Goal: Transaction & Acquisition: Purchase product/service

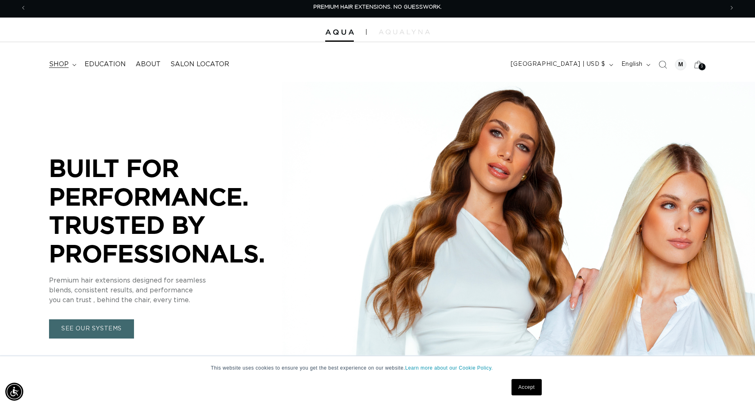
click at [44, 60] on summary "shop" at bounding box center [62, 64] width 36 height 18
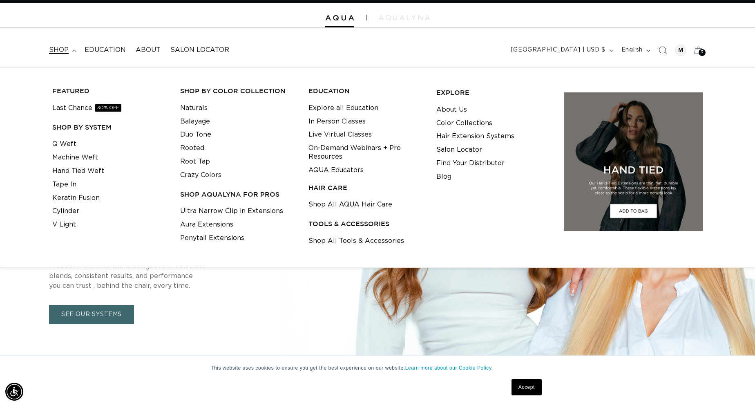
scroll to position [0, 697]
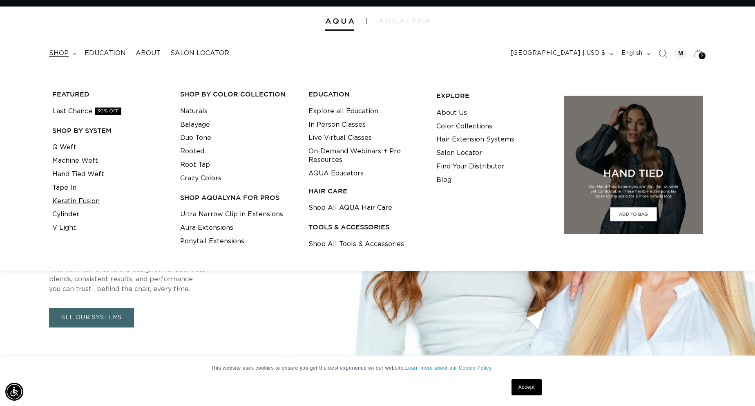
click at [86, 197] on link "Keratin Fusion" at bounding box center [75, 200] width 47 height 13
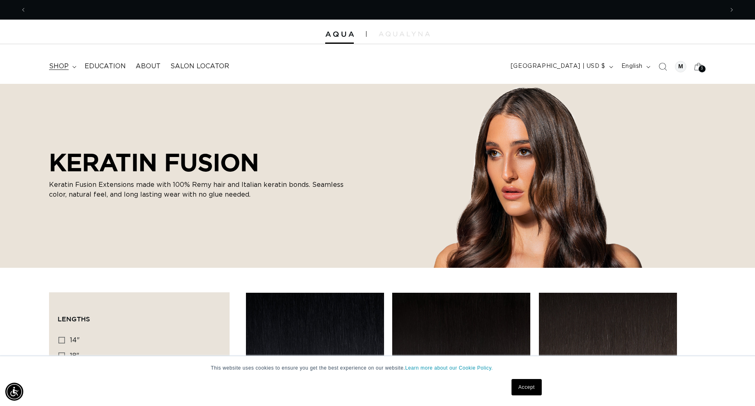
scroll to position [0, 1394]
click at [74, 66] on icon at bounding box center [74, 67] width 4 height 2
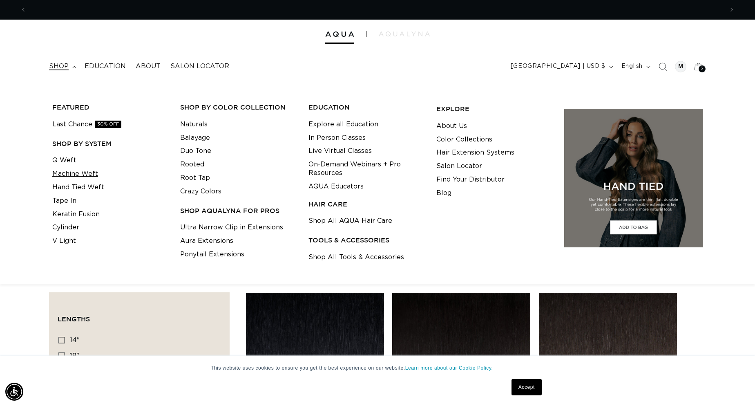
scroll to position [0, 697]
click at [82, 217] on link "Keratin Fusion" at bounding box center [75, 214] width 47 height 13
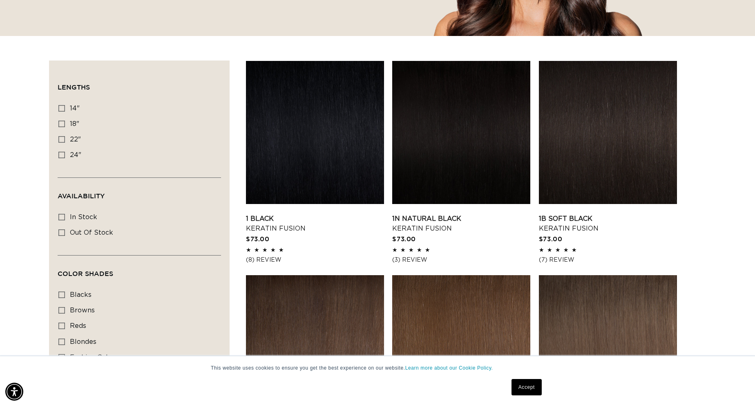
scroll to position [230, 0]
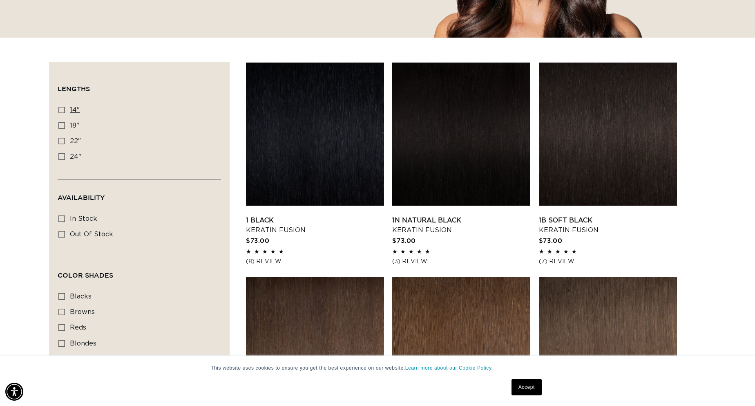
click at [60, 113] on icon at bounding box center [61, 110] width 7 height 7
click at [60, 113] on input "14" 14" (20 products)" at bounding box center [61, 110] width 7 height 7
checkbox input "true"
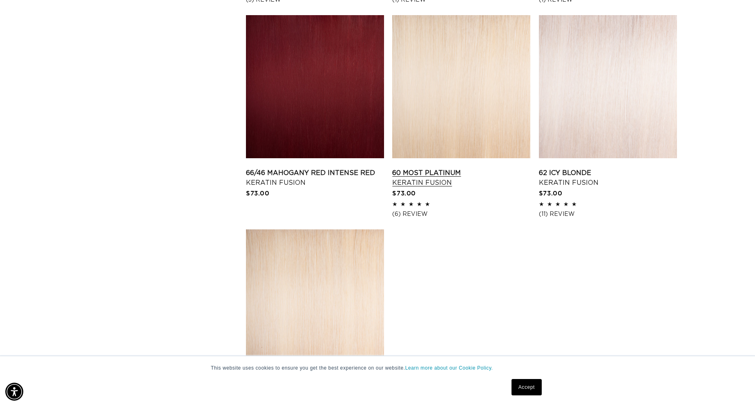
scroll to position [1135, 0]
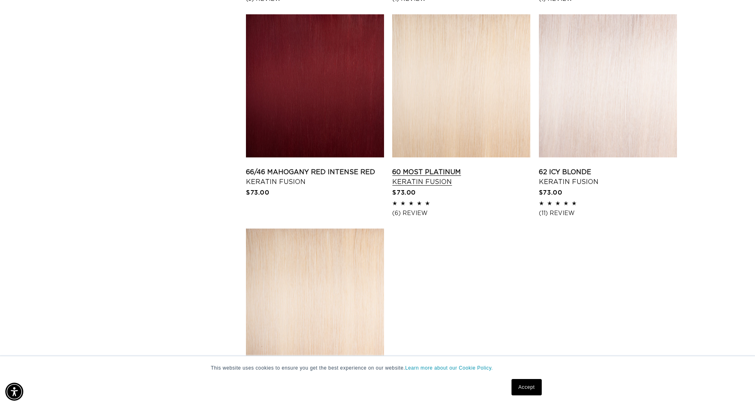
click at [451, 167] on link "60 Most Platinum Keratin Fusion" at bounding box center [461, 177] width 138 height 20
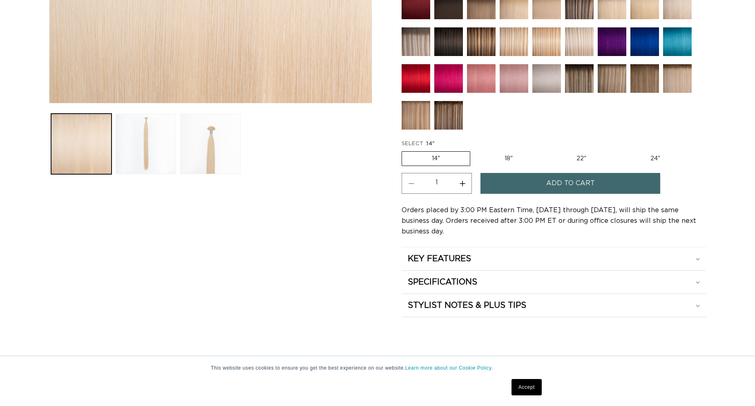
scroll to position [417, 0]
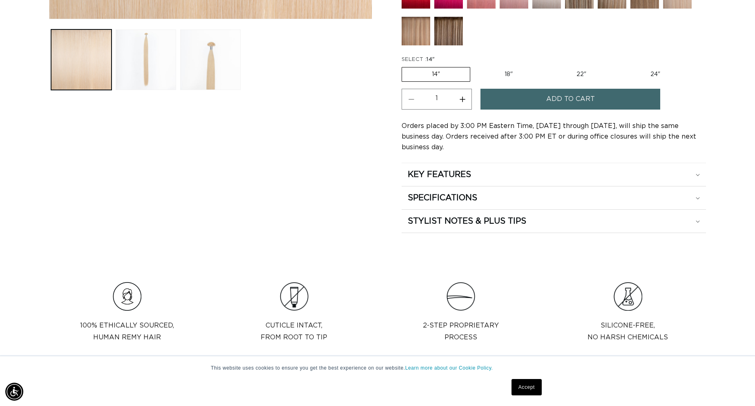
click at [462, 97] on button "Increase quantity for 60 Most Platinum - Keratin Fusion" at bounding box center [462, 99] width 18 height 21
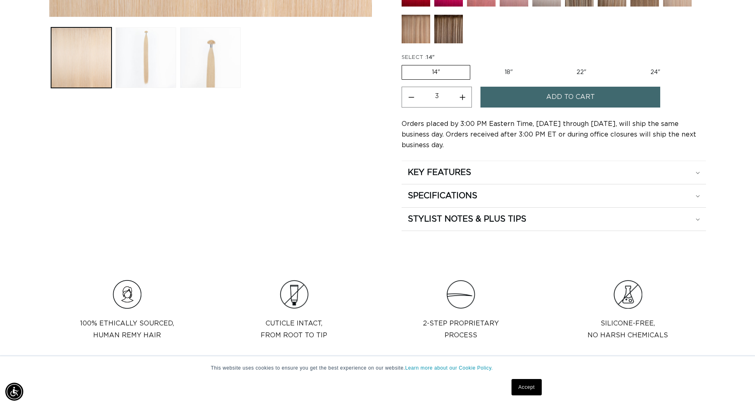
scroll to position [0, 697]
click at [462, 98] on button "Increase quantity for 60 Most Platinum - Keratin Fusion" at bounding box center [462, 97] width 18 height 21
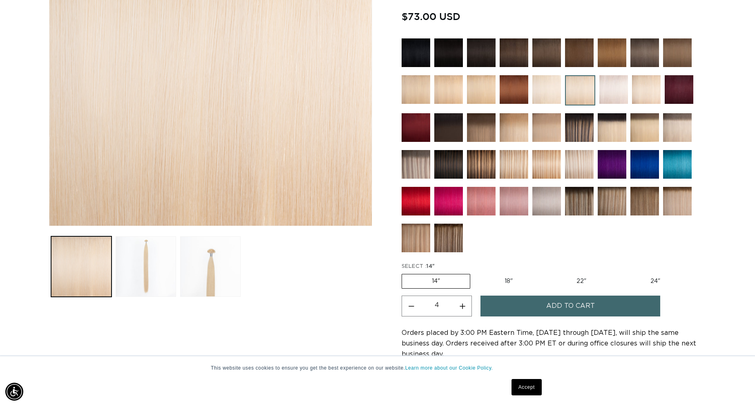
scroll to position [211, 0]
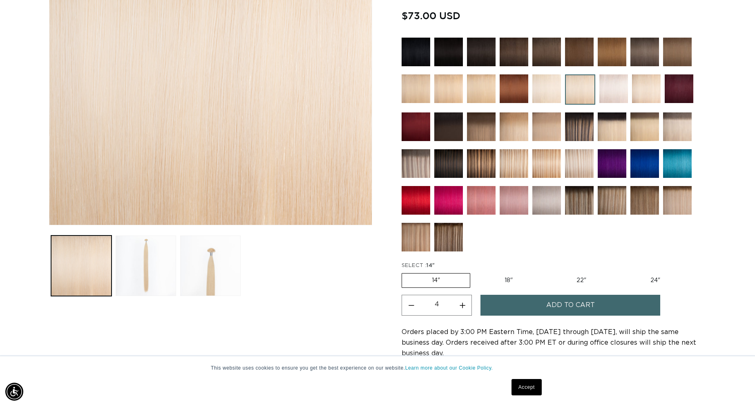
click at [458, 308] on button "Increase quantity for 60 Most Platinum - Keratin Fusion" at bounding box center [462, 305] width 18 height 21
type input "5"
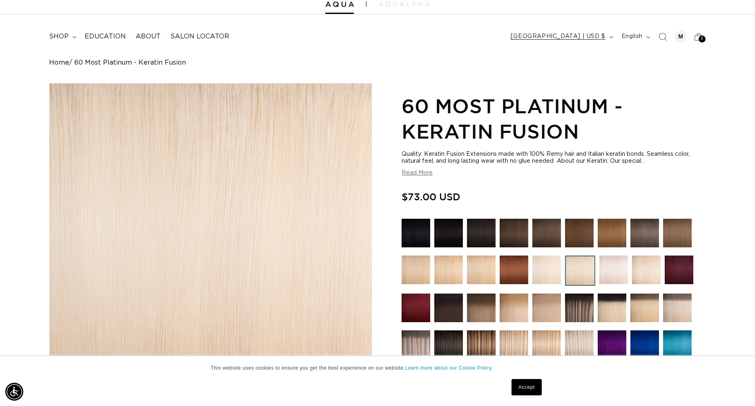
scroll to position [0, 0]
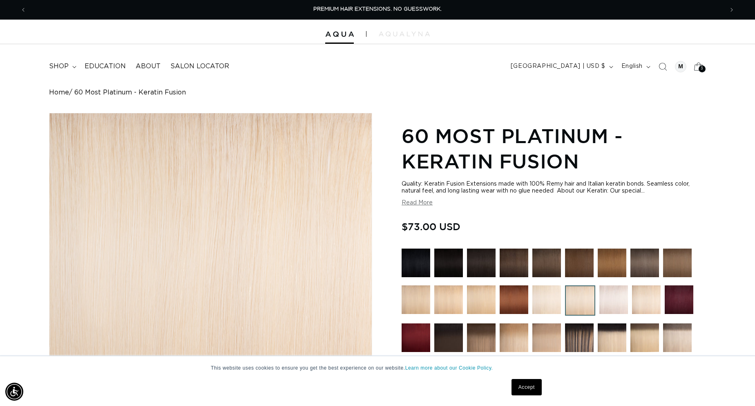
click at [699, 63] on icon at bounding box center [698, 66] width 19 height 19
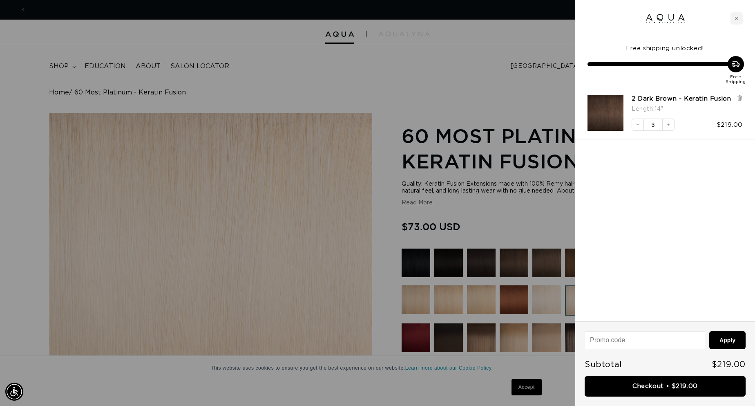
scroll to position [0, 1394]
drag, startPoint x: 411, startPoint y: 173, endPoint x: 417, endPoint y: 172, distance: 5.6
click at [411, 173] on div at bounding box center [377, 203] width 755 height 406
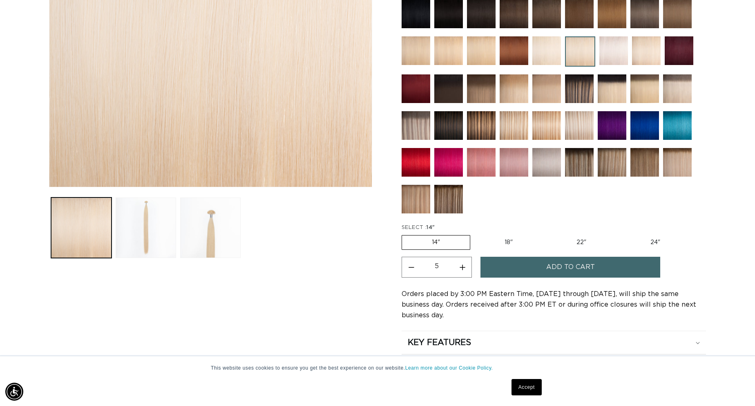
scroll to position [250, 0]
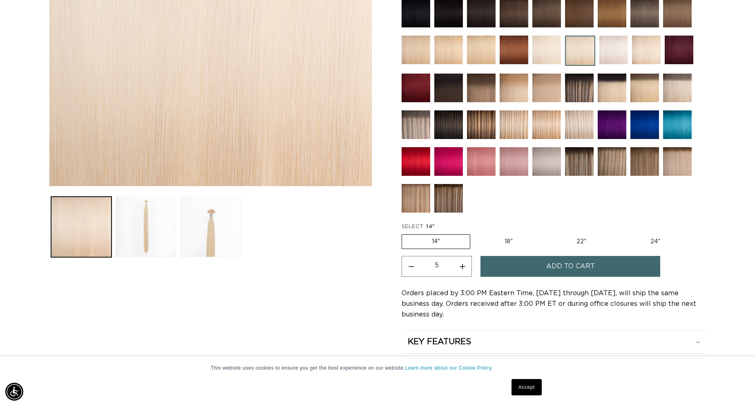
click at [589, 268] on span "Add to cart" at bounding box center [570, 266] width 49 height 21
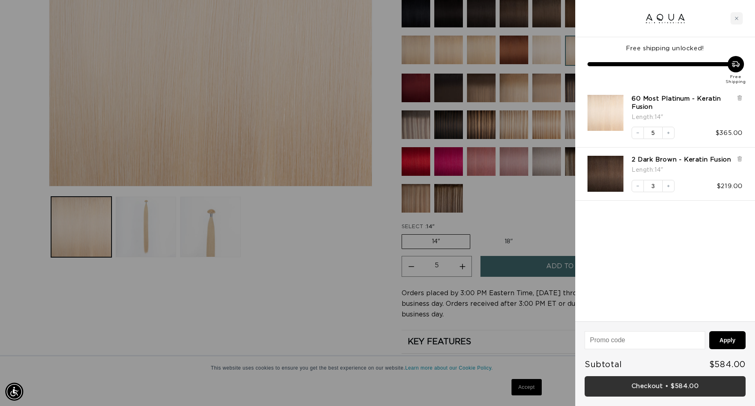
scroll to position [0, 1394]
click at [675, 389] on link "Checkout • $584.00" at bounding box center [665, 386] width 161 height 21
